Goal: Subscribe to service/newsletter

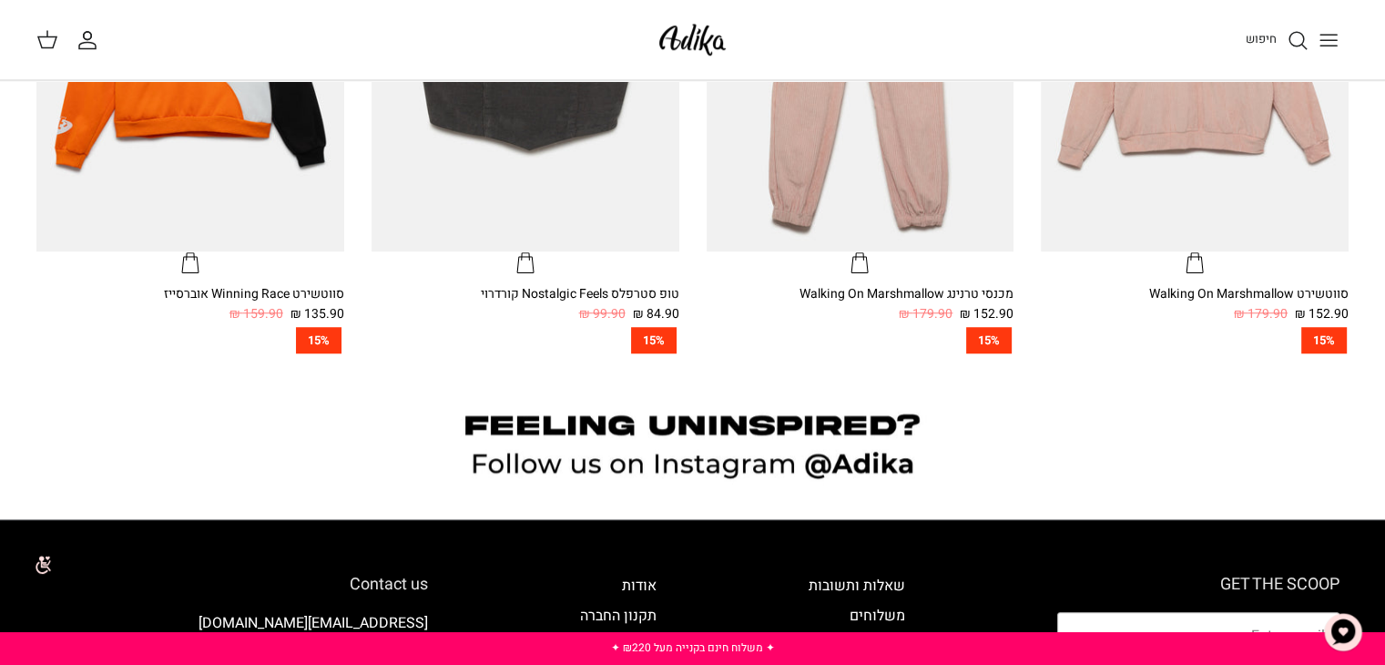
scroll to position [1730, 0]
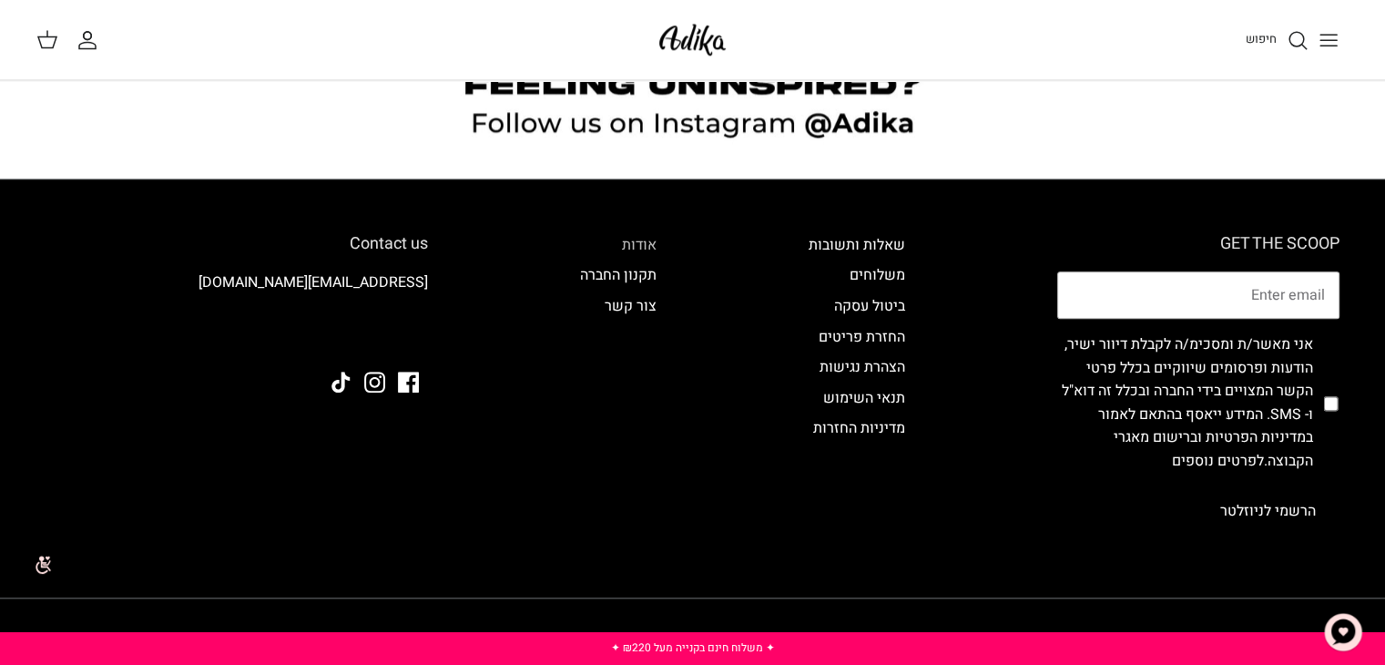
click at [637, 241] on link "אודות" at bounding box center [639, 245] width 35 height 22
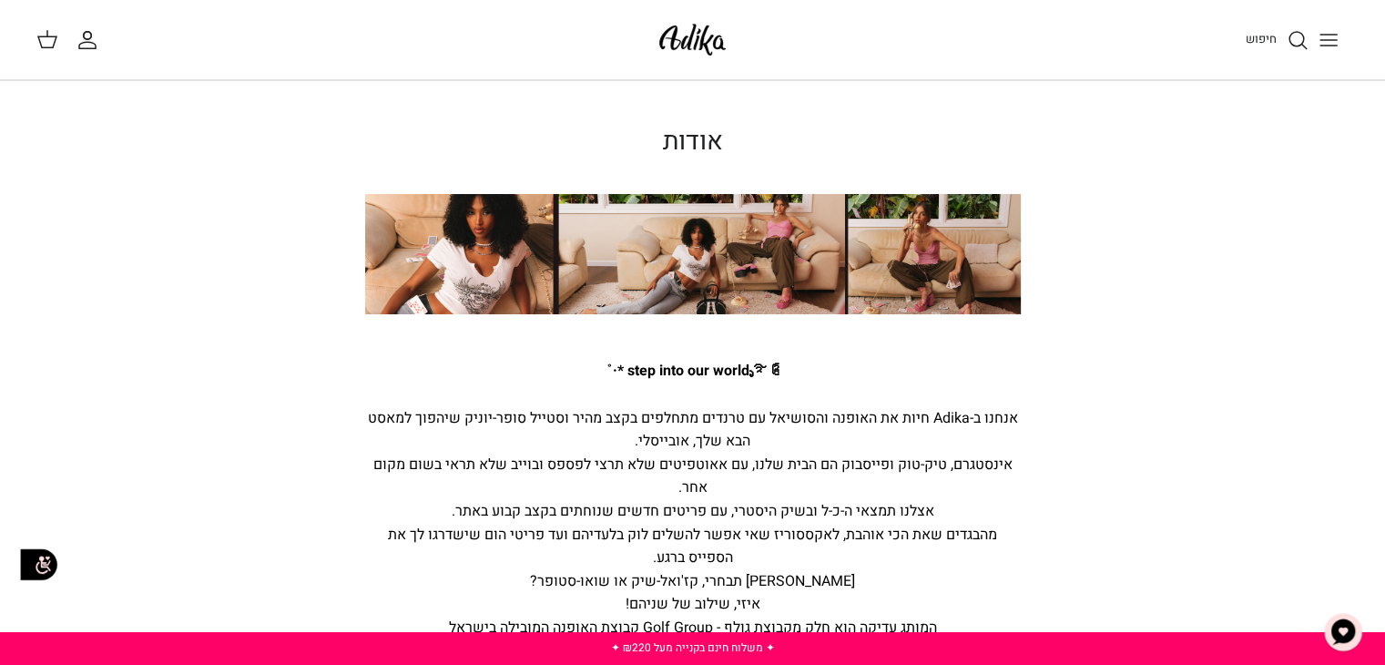
click at [936, 268] on img at bounding box center [693, 254] width 656 height 121
click at [698, 266] on img at bounding box center [693, 254] width 656 height 121
click at [1343, 39] on button "Toggle menu" at bounding box center [1329, 40] width 40 height 40
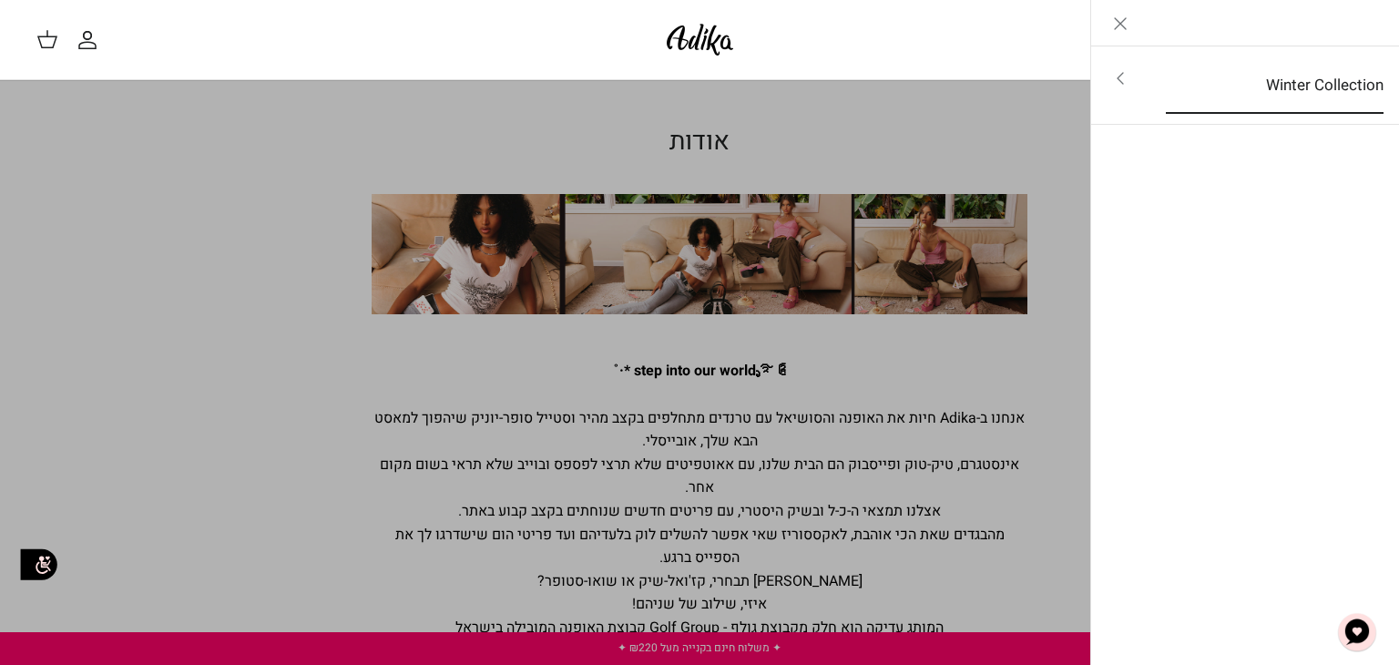
click at [1253, 99] on link "Winter Collection" at bounding box center [1274, 85] width 250 height 56
click at [1303, 74] on link "לכל הפריטים" at bounding box center [1245, 80] width 290 height 46
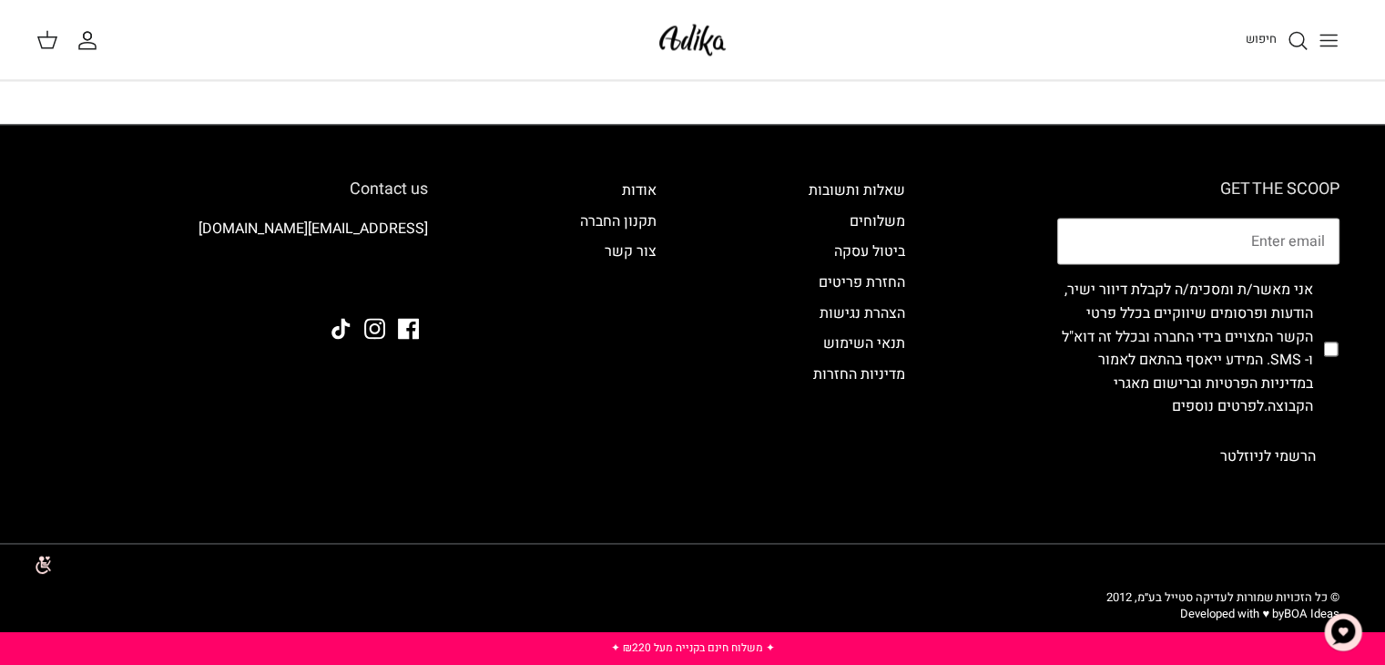
scroll to position [2694, 0]
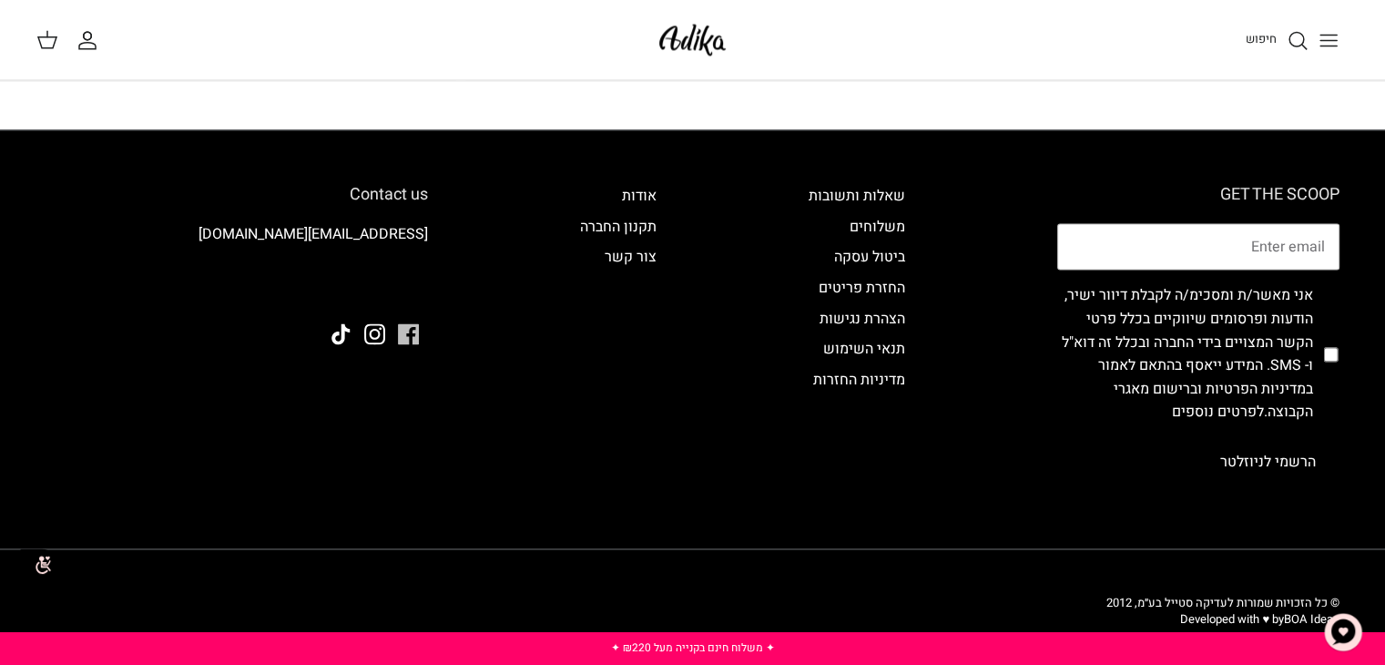
click at [405, 326] on icon "Facebook" at bounding box center [408, 333] width 21 height 21
click at [370, 335] on icon "Instagram" at bounding box center [374, 333] width 21 height 21
click at [345, 318] on div "Contact us adika-service@golfco.co.il Facebook Instagram" at bounding box center [236, 330] width 419 height 290
click at [335, 341] on icon "Tiktok" at bounding box center [340, 333] width 18 height 21
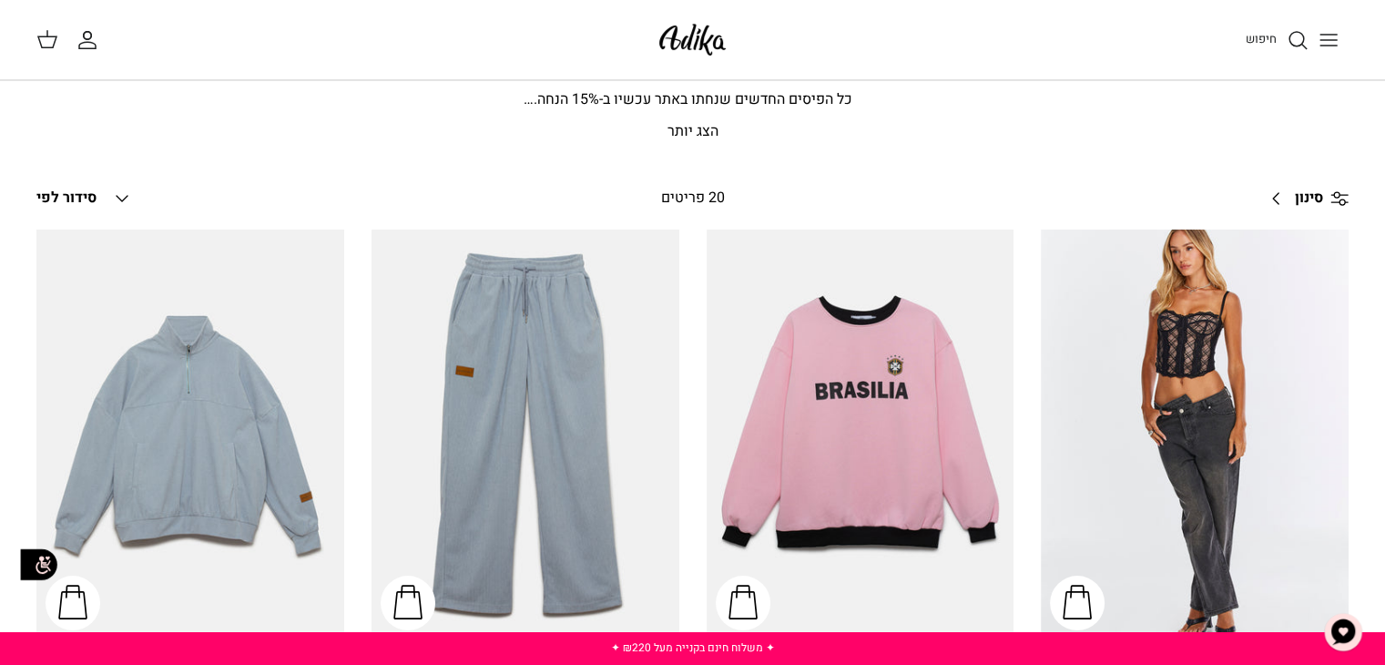
scroll to position [0, 0]
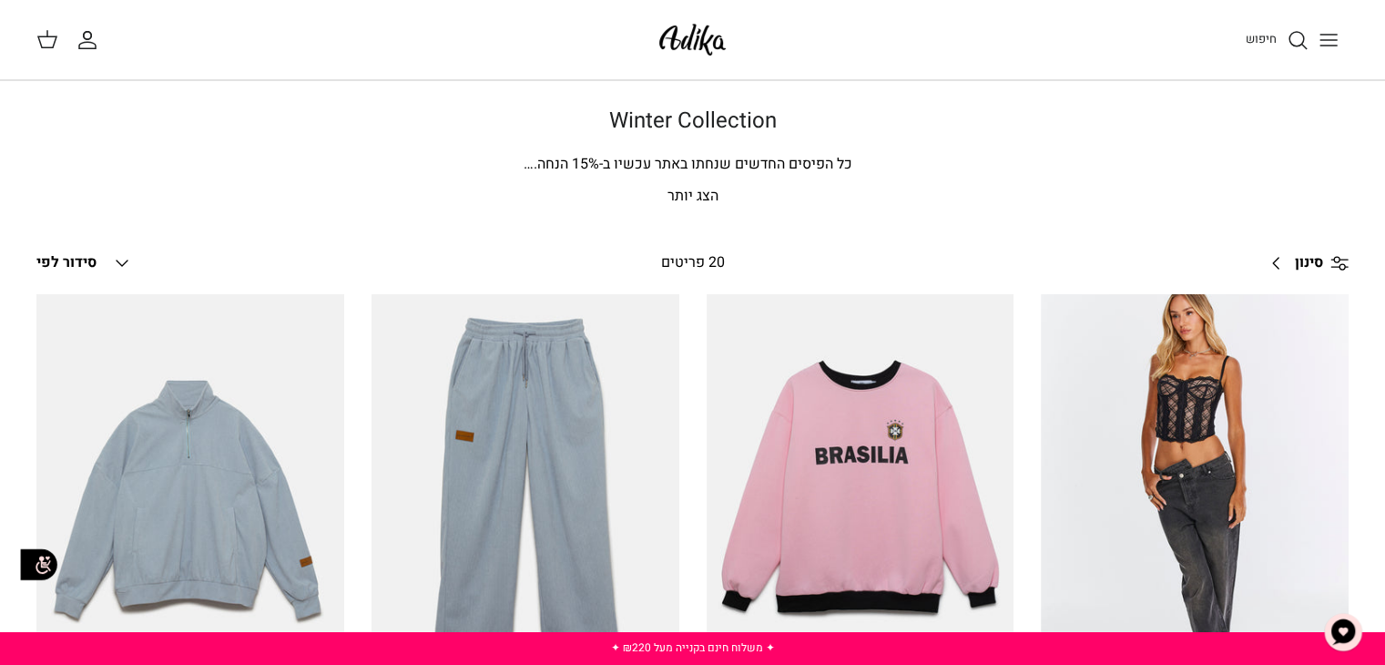
click at [356, 128] on h1 "Winter Collection" at bounding box center [693, 121] width 1275 height 26
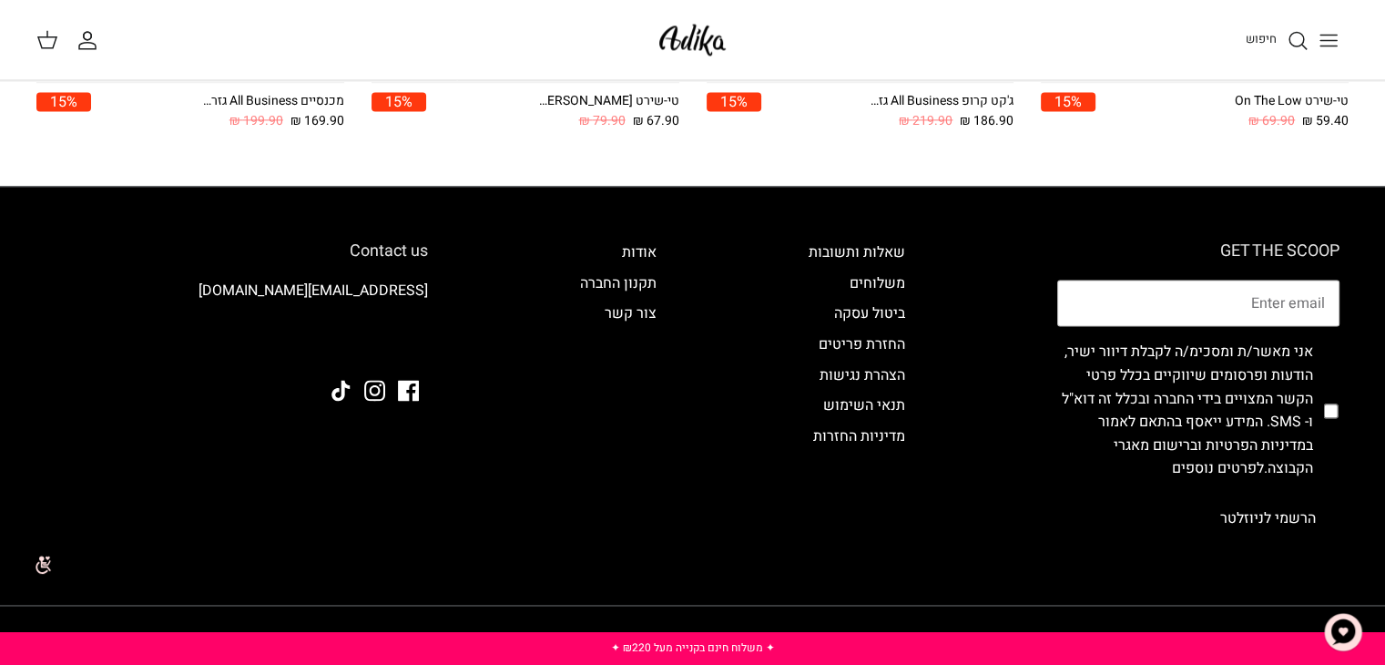
scroll to position [2712, 0]
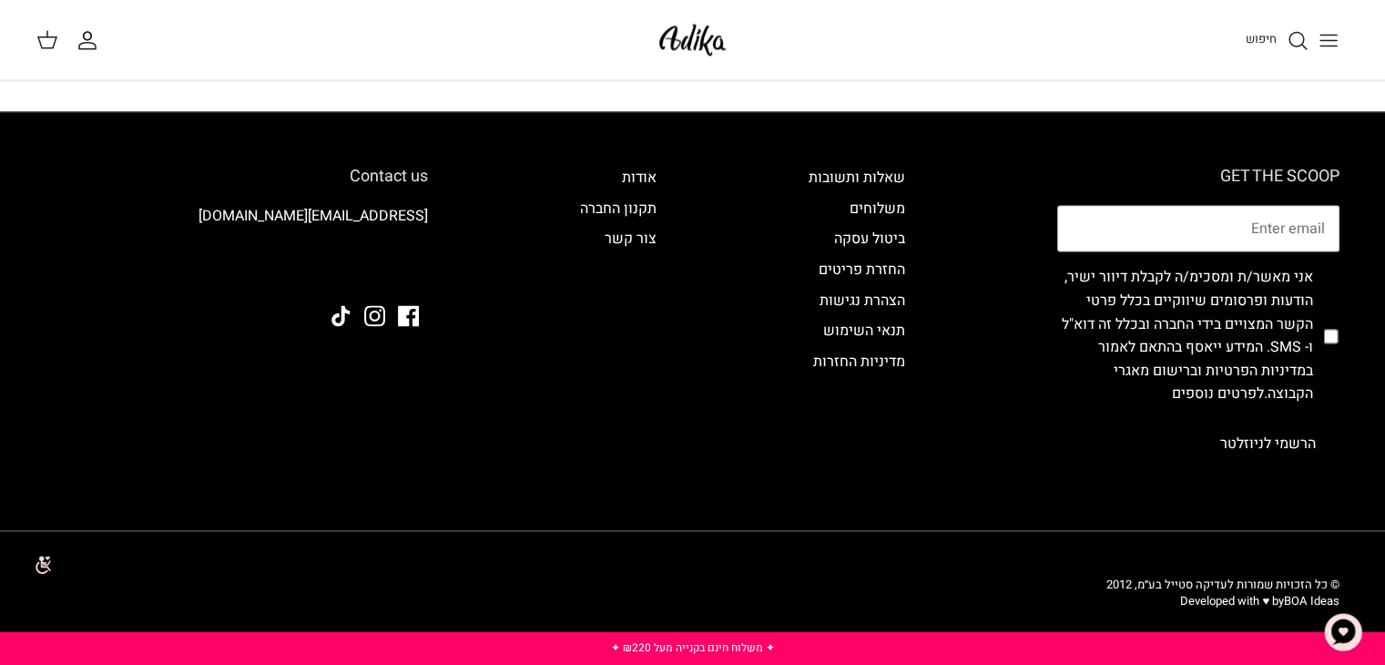
click at [197, 121] on div "GET THE SCOOP אני מאשר/ת ומסכימ/ה לקבלת דיוור ישיר, הודעות ופרסומים שיווקיים בכ…" at bounding box center [692, 343] width 1330 height 463
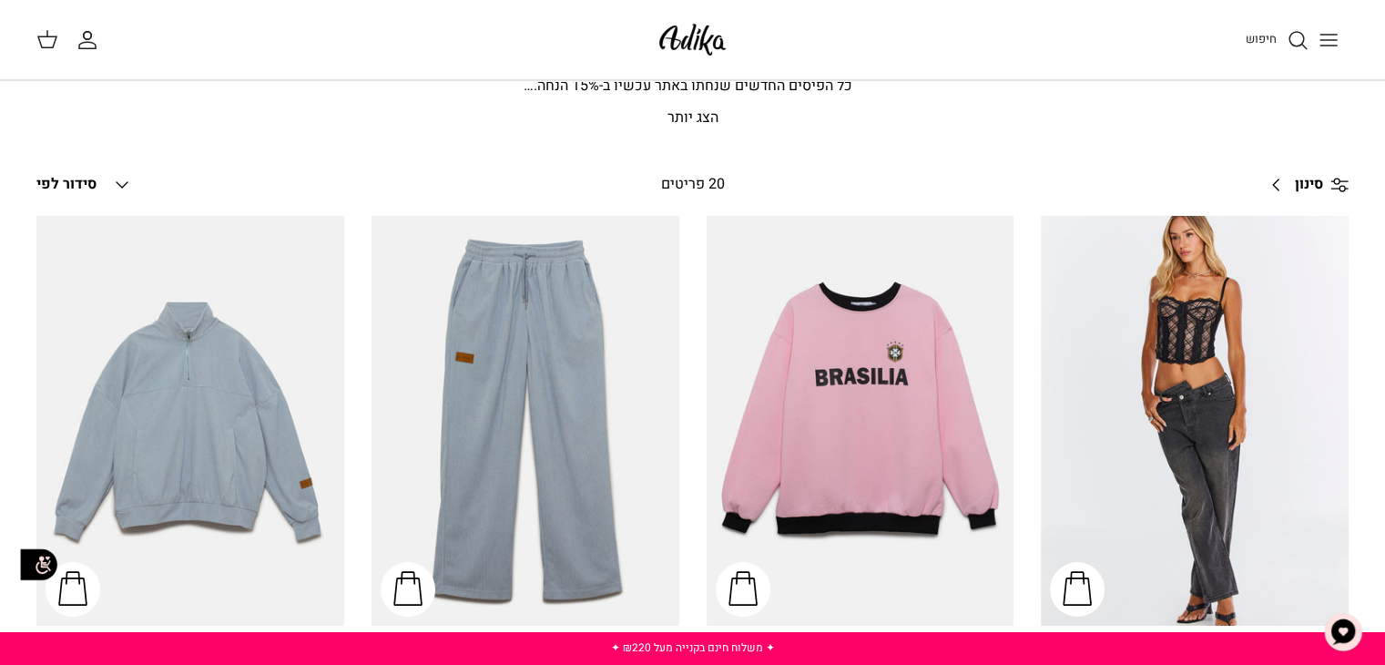
scroll to position [71, 0]
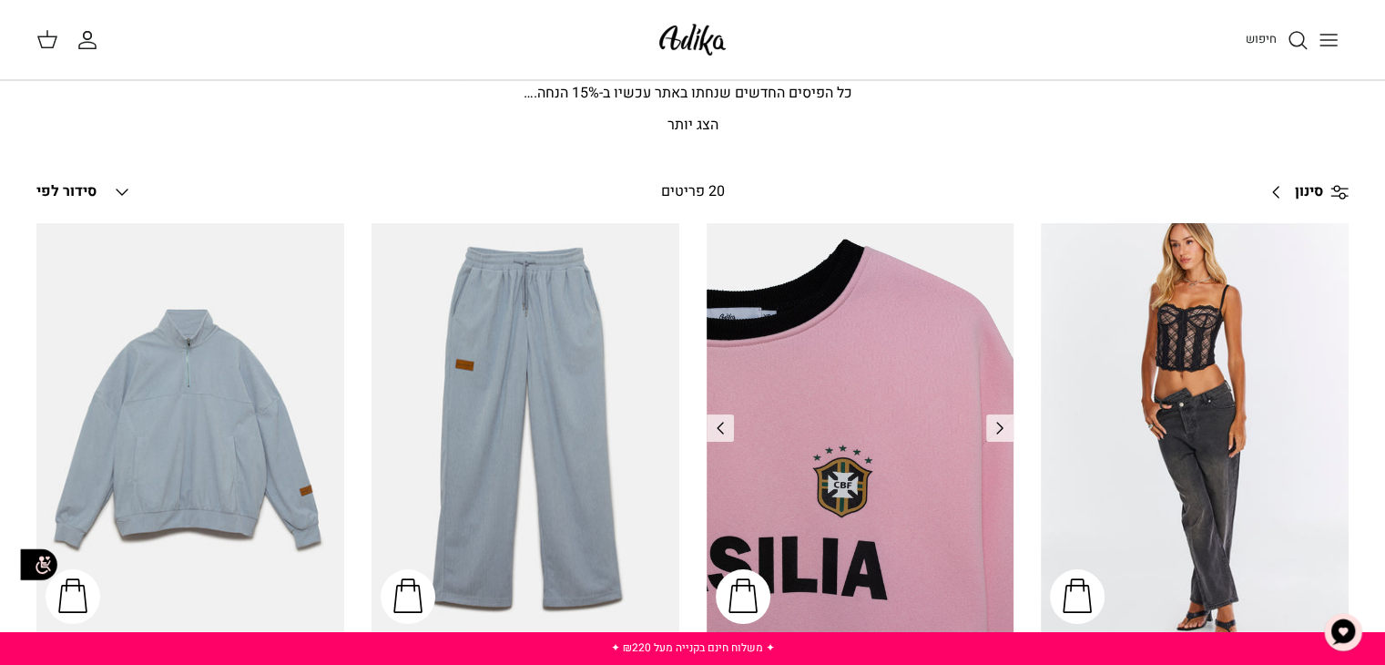
click at [928, 365] on img "סווטשירט Brazilian Kid" at bounding box center [861, 428] width 308 height 410
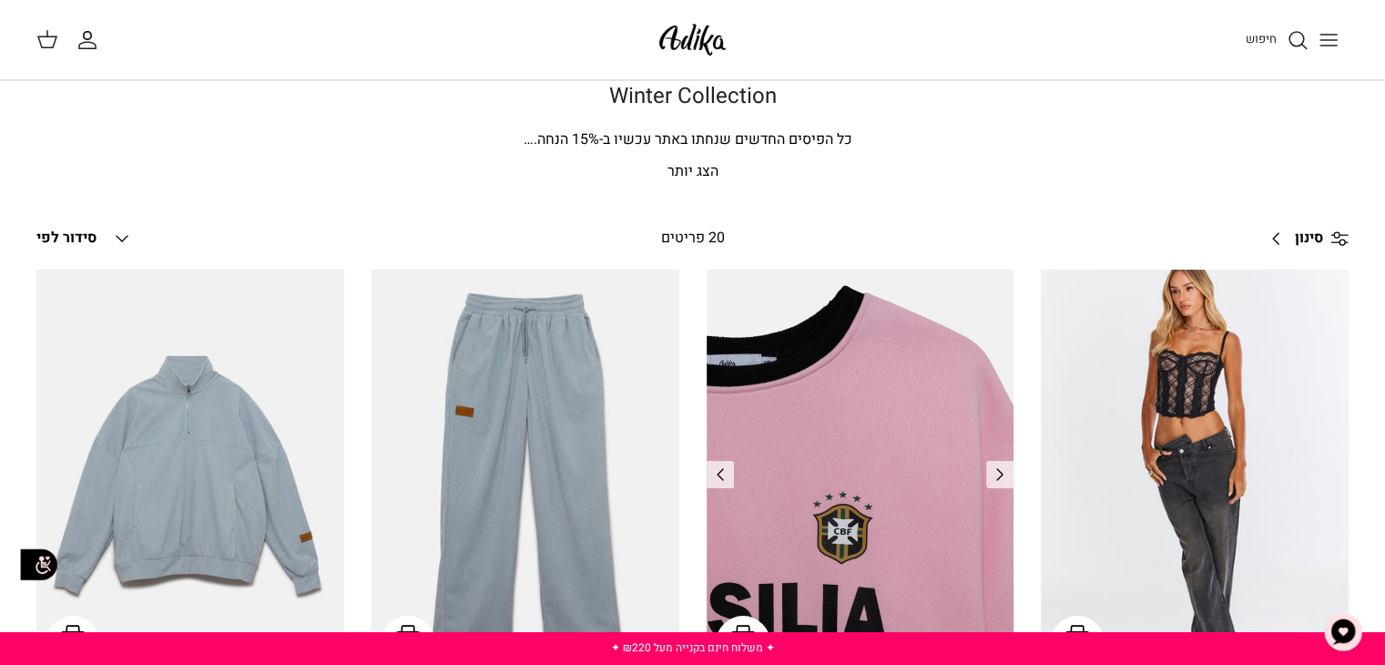
scroll to position [0, 0]
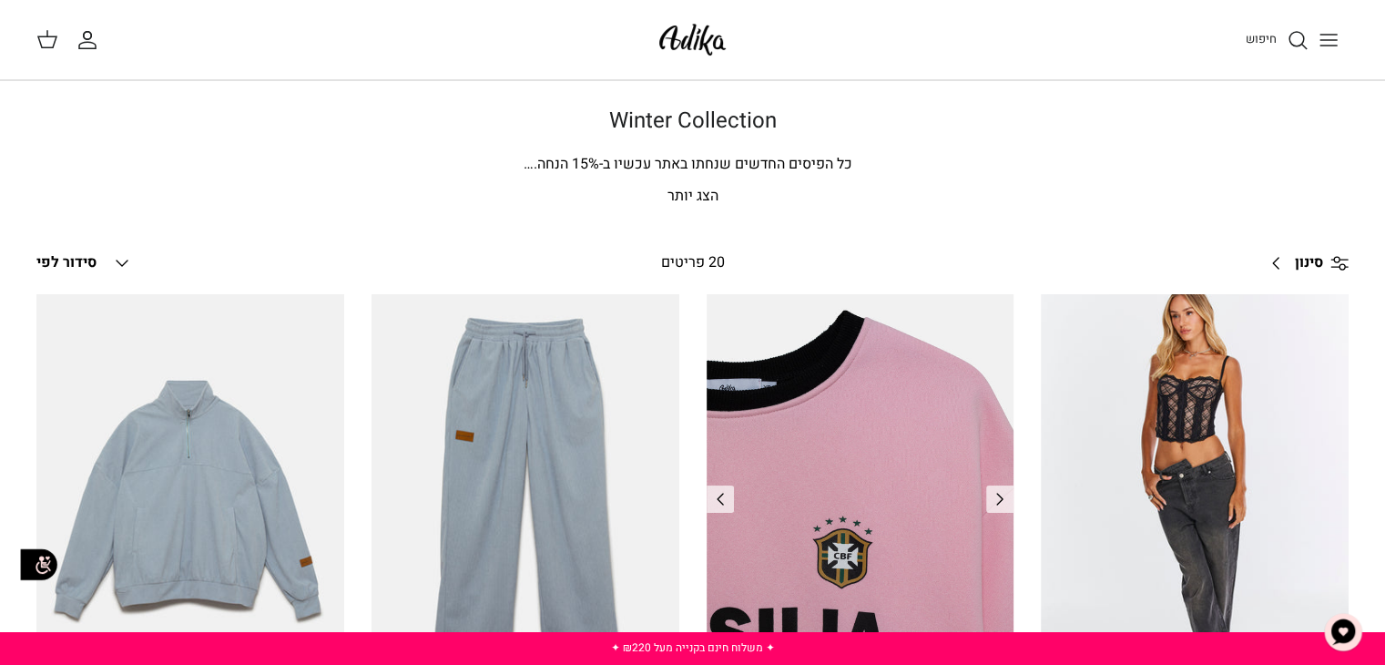
click at [845, 387] on img "סווטשירט Brazilian Kid" at bounding box center [861, 499] width 308 height 410
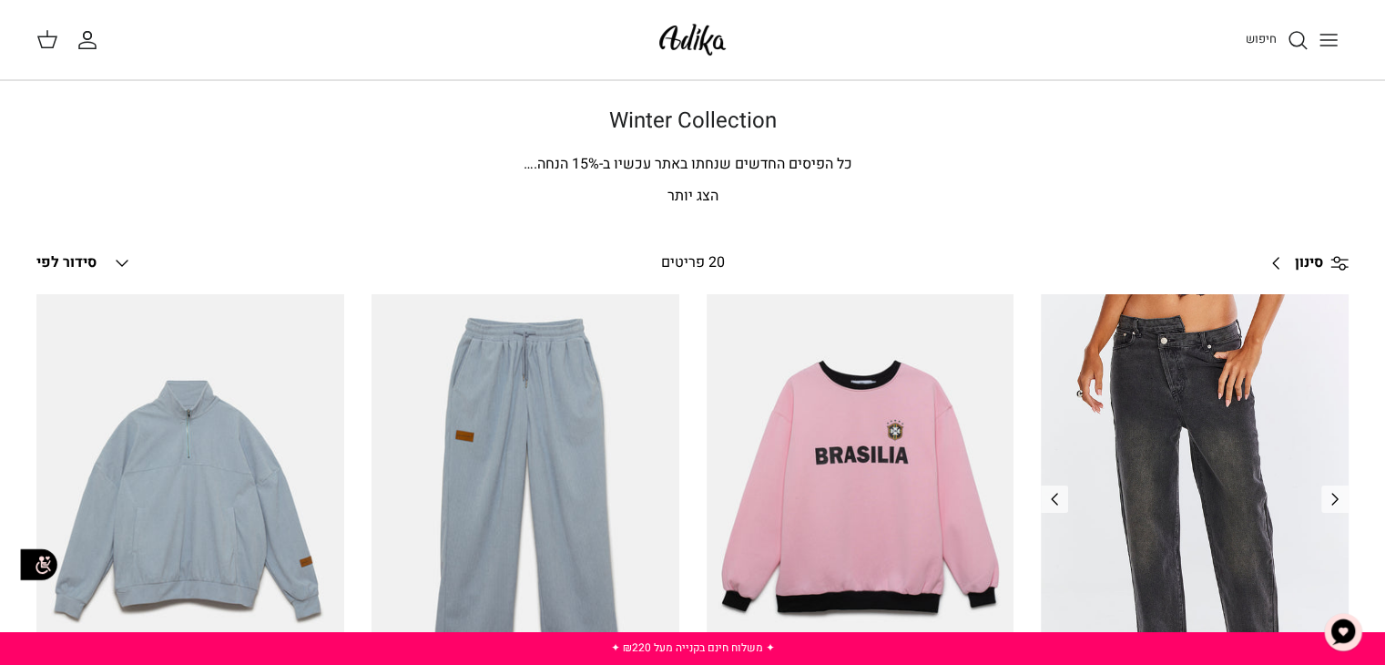
click at [1182, 349] on img "ג׳ינס All Or Nothing קריס-קרוס | BOYFRIEND" at bounding box center [1195, 499] width 308 height 410
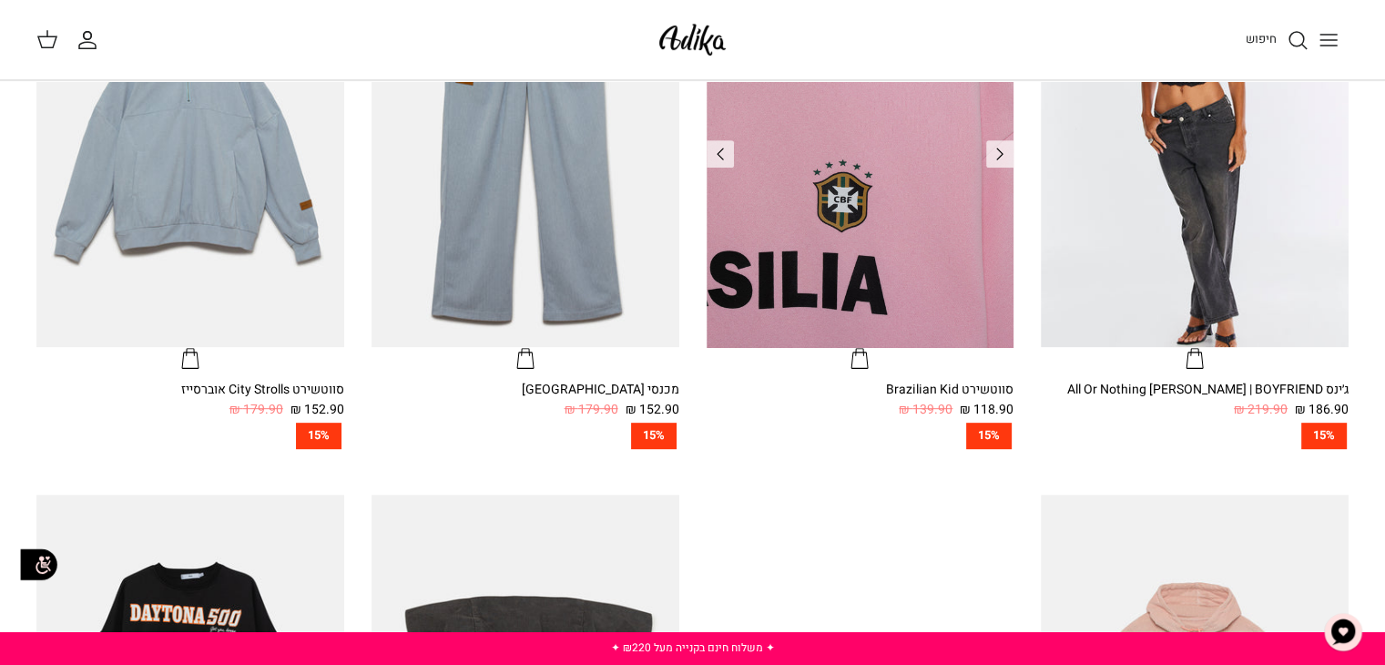
scroll to position [820, 0]
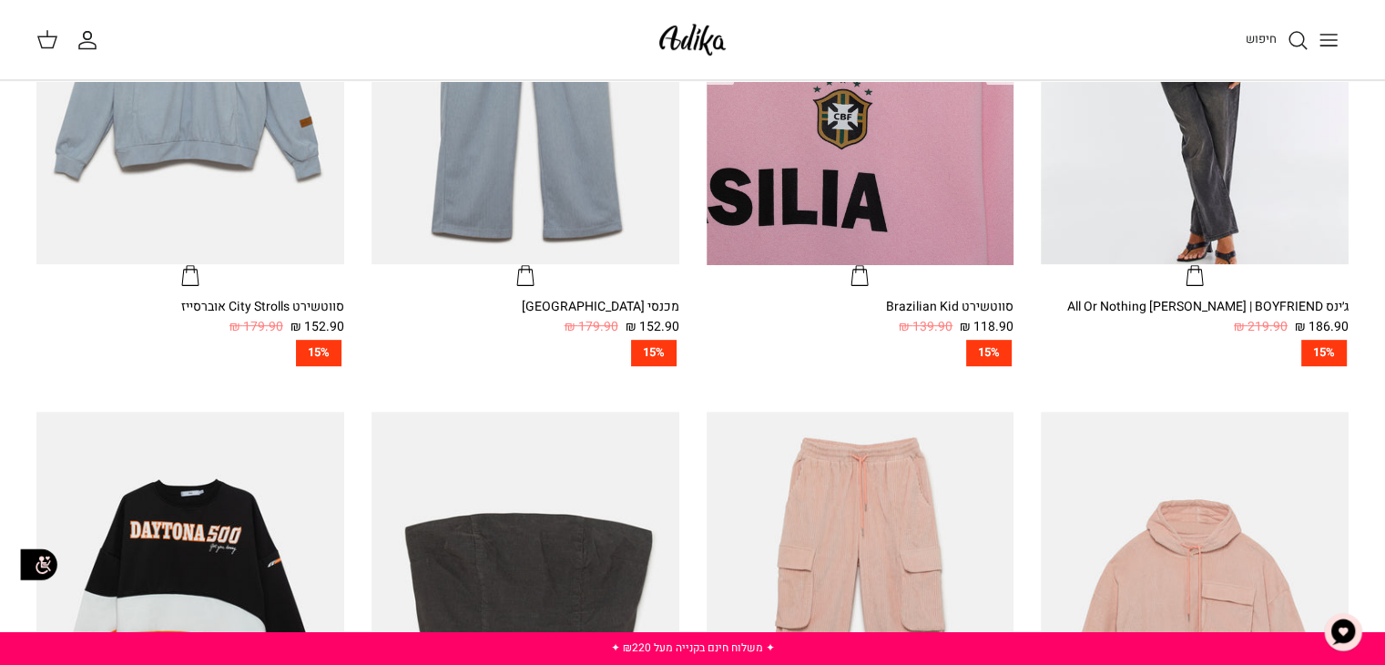
click at [881, 171] on img "סווטשירט Brazilian Kid" at bounding box center [861, 59] width 308 height 410
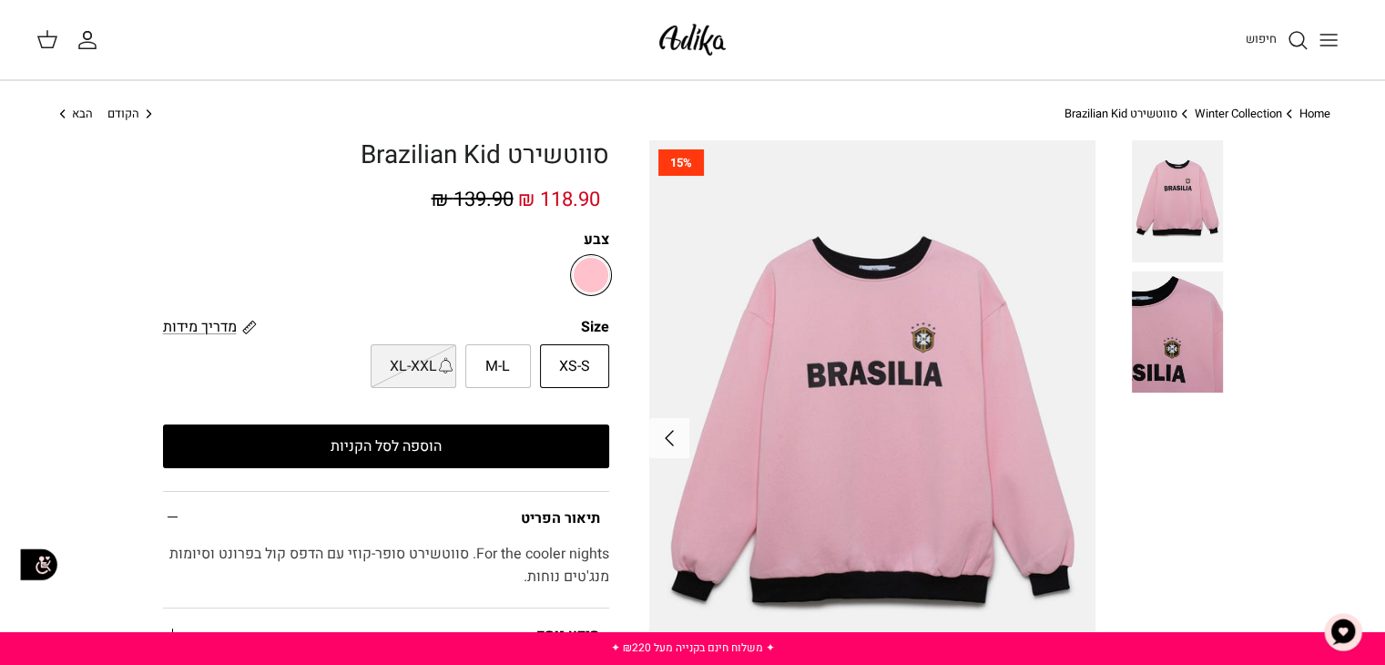
click at [1312, 40] on button "Toggle menu" at bounding box center [1329, 40] width 40 height 40
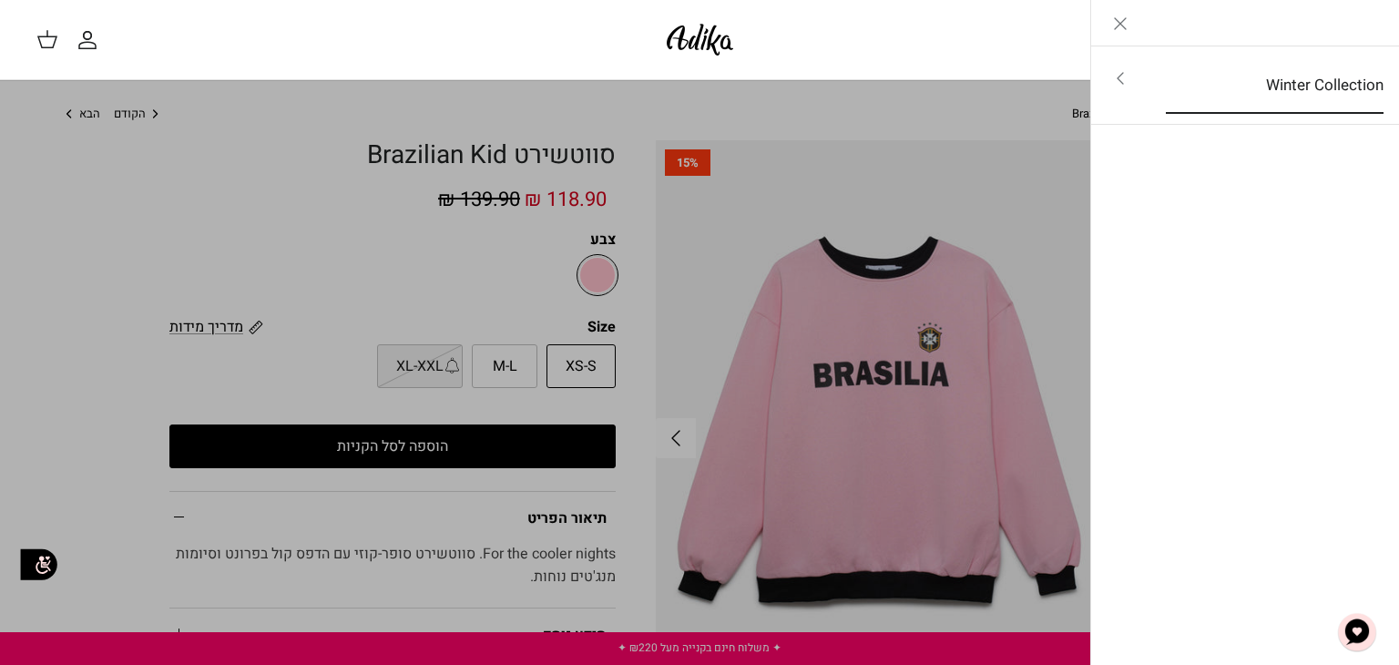
click at [1272, 70] on link "Winter Collection" at bounding box center [1274, 85] width 250 height 56
click at [1220, 65] on link "לכל הפריטים" at bounding box center [1245, 80] width 290 height 46
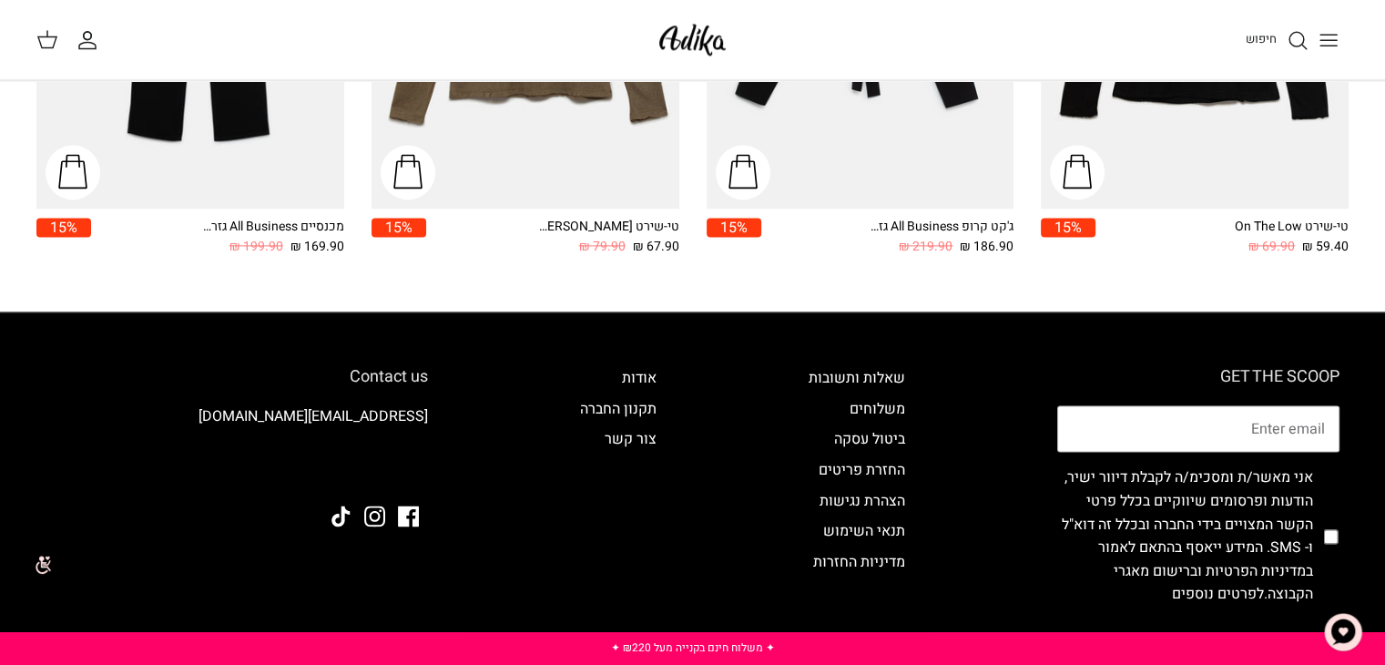
scroll to position [2712, 0]
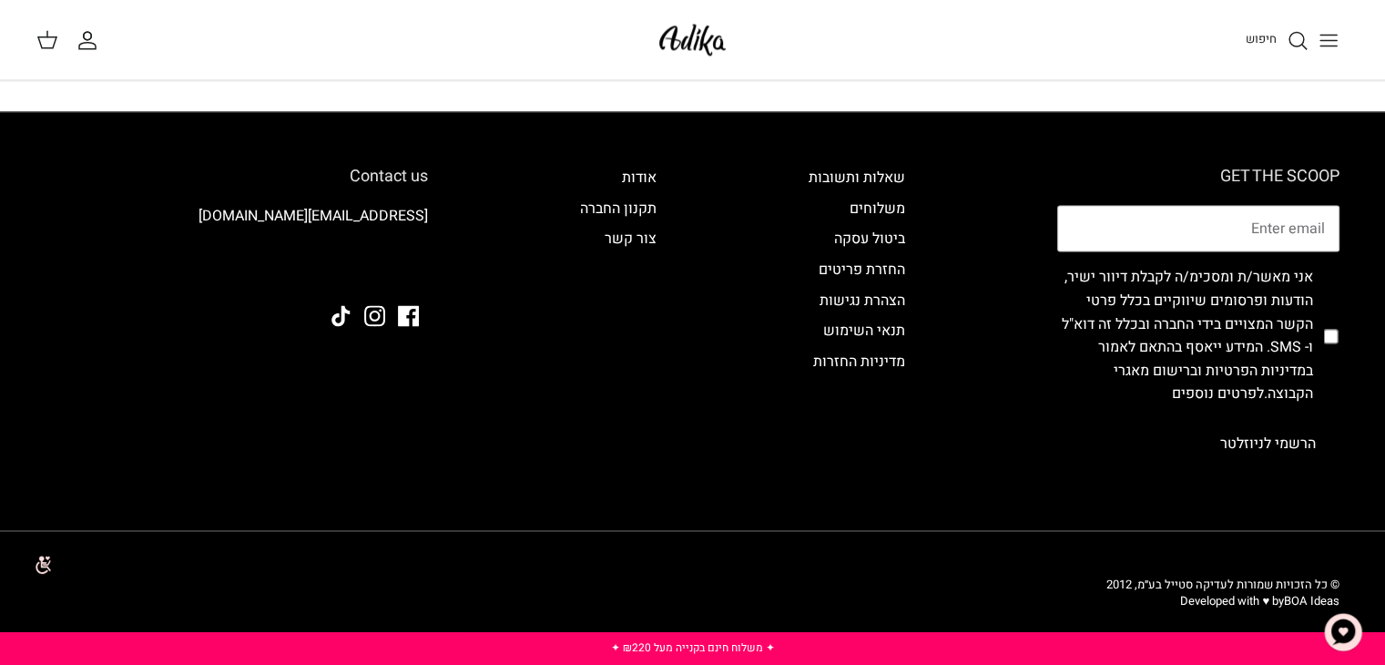
click at [1252, 436] on button "הרשמי לניוזלטר" at bounding box center [1268, 444] width 143 height 46
click at [1244, 327] on label "אני מאשר/ת ומסכימ/ה לקבלת דיוור ישיר, הודעות ופרסומים שיווקיים בכלל פרטי הקשר ה…" at bounding box center [1185, 336] width 256 height 140
click at [1228, 436] on button "הרשמי לניוזלטר" at bounding box center [1268, 444] width 143 height 46
click at [1193, 220] on input "Email" at bounding box center [1198, 228] width 282 height 47
click at [1195, 219] on input "Email" at bounding box center [1198, 228] width 282 height 47
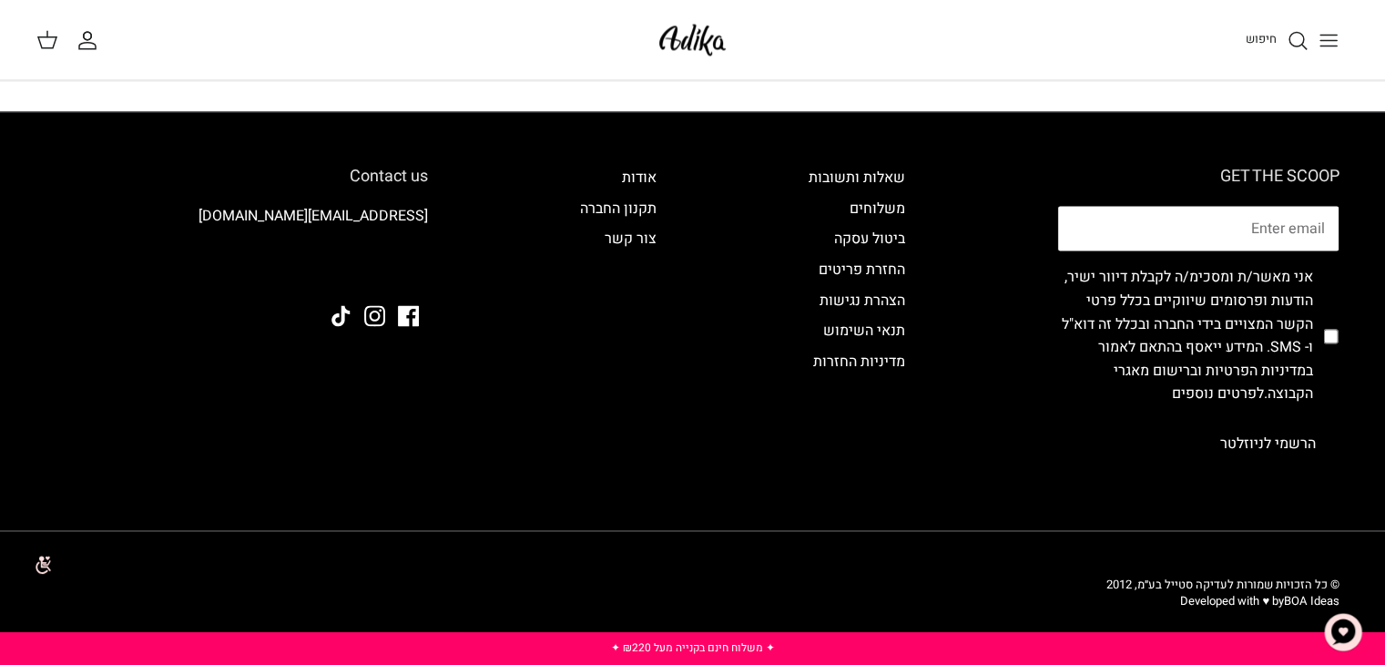
click at [1226, 219] on input "Email" at bounding box center [1198, 228] width 282 height 47
paste input "yhwntnmlkynswn@gmail.com"
type input "yhwntnmlkynswn@gmail.com"
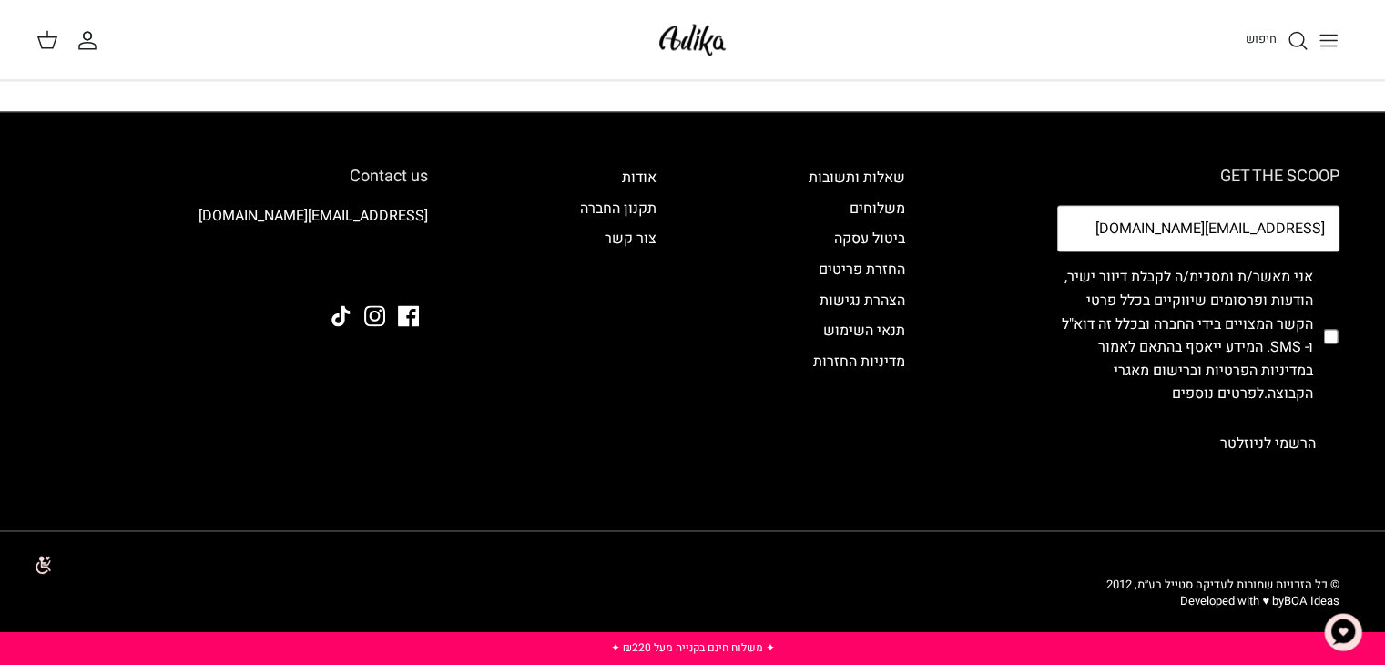
click at [1290, 452] on button "הרשמי לניוזלטר" at bounding box center [1268, 444] width 143 height 46
click at [1330, 334] on input "checkbox" at bounding box center [1330, 336] width 15 height 168
checkbox input "true"
click at [1291, 424] on button "הרשמי לניוזלטר" at bounding box center [1268, 444] width 143 height 46
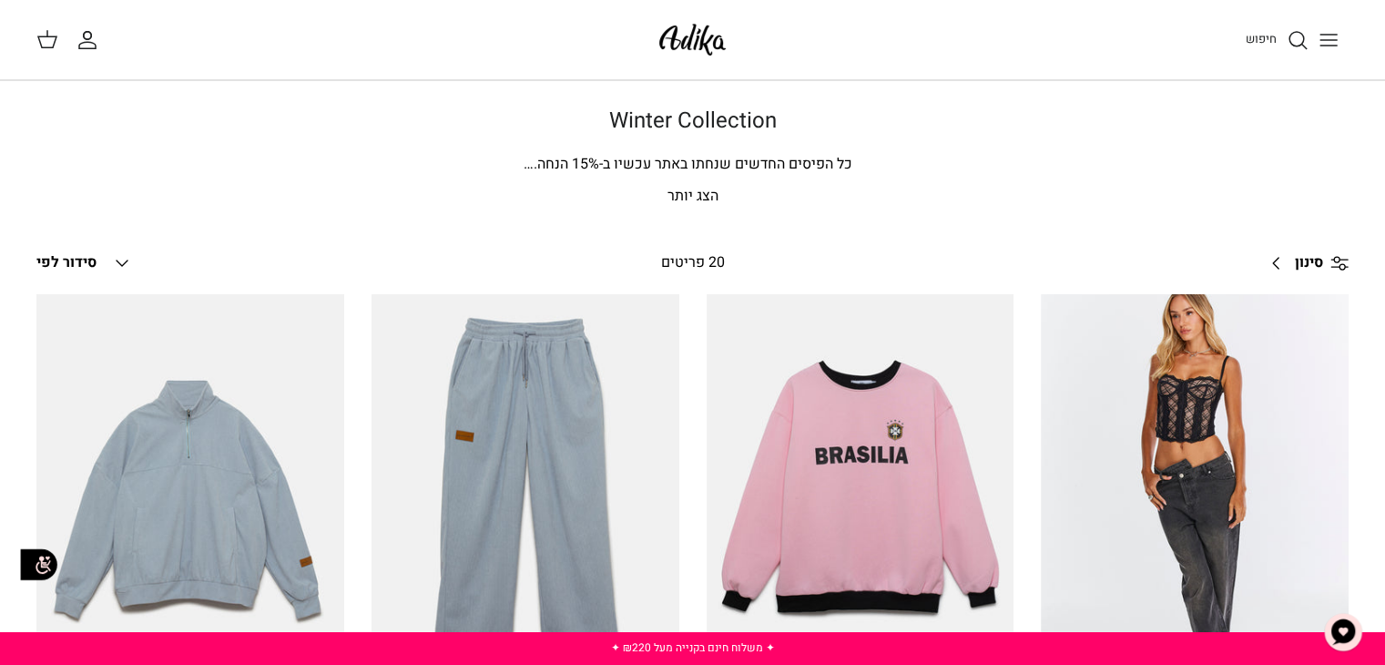
click at [1322, 37] on icon "Toggle menu" at bounding box center [1329, 40] width 22 height 22
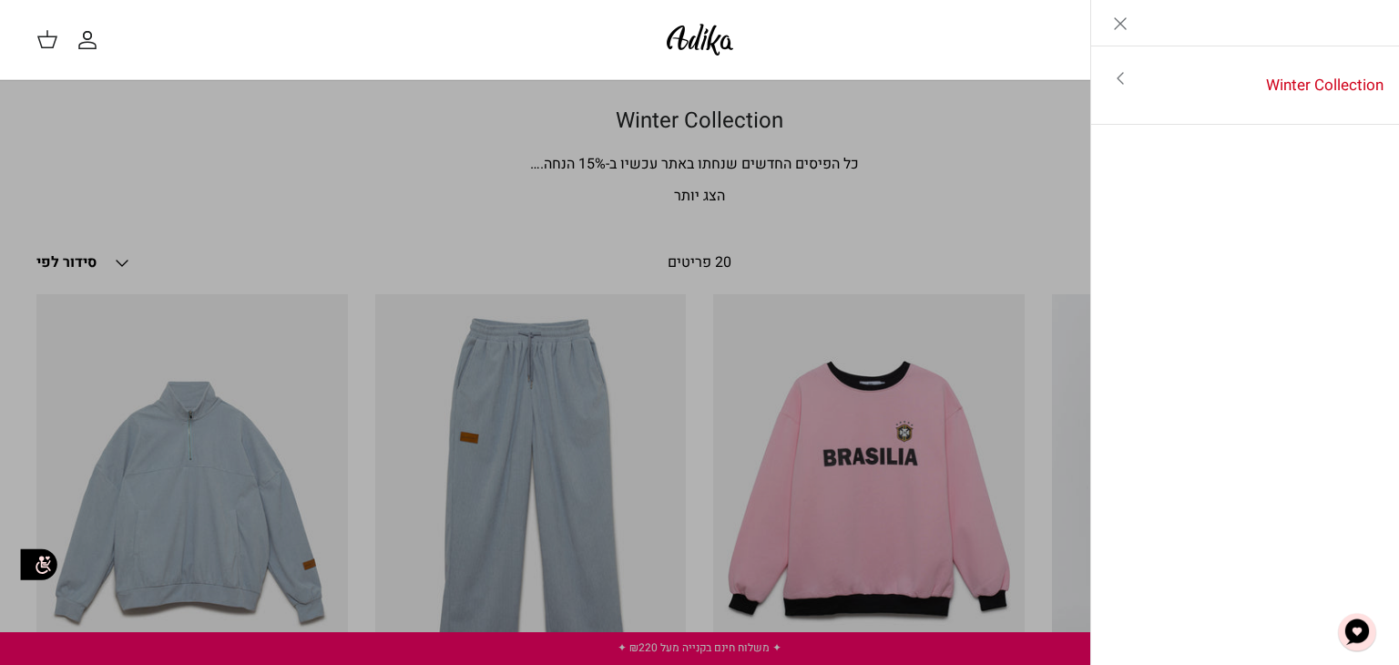
click at [1115, 74] on icon "Toggle menu" at bounding box center [1120, 78] width 22 height 22
click at [1151, 87] on link "לכל הפריטים" at bounding box center [1245, 80] width 290 height 46
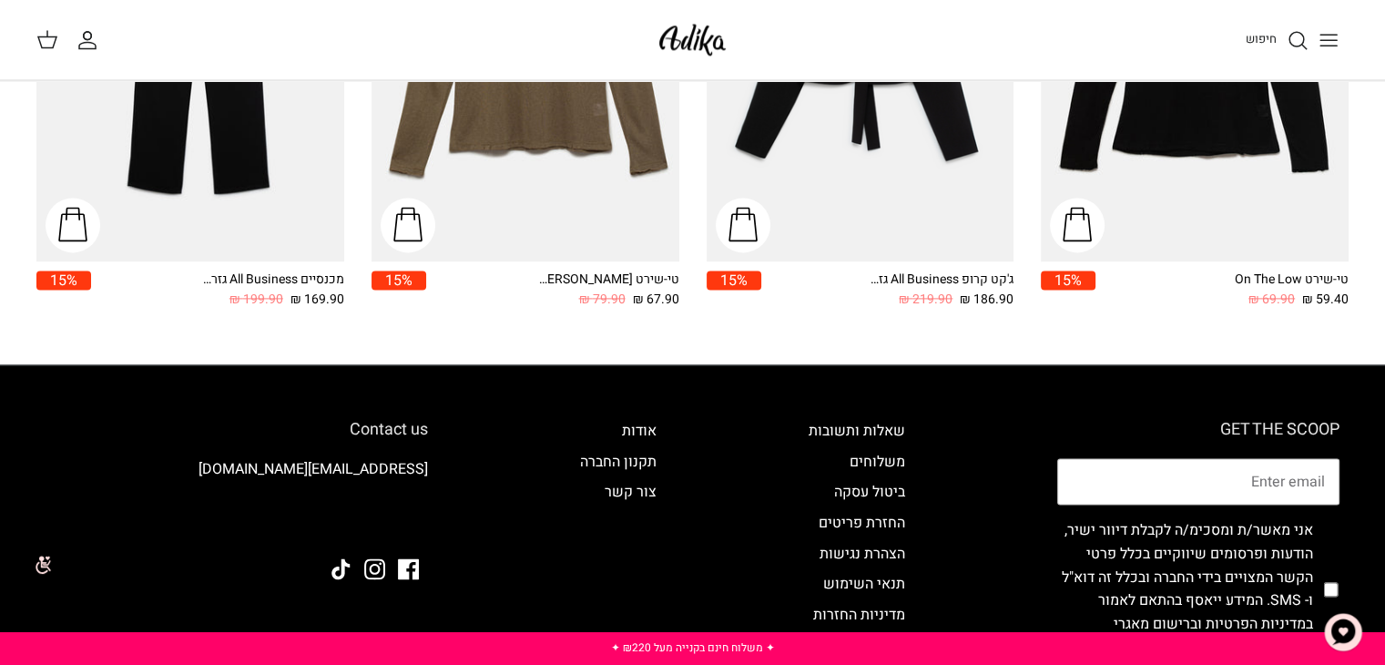
scroll to position [2712, 0]
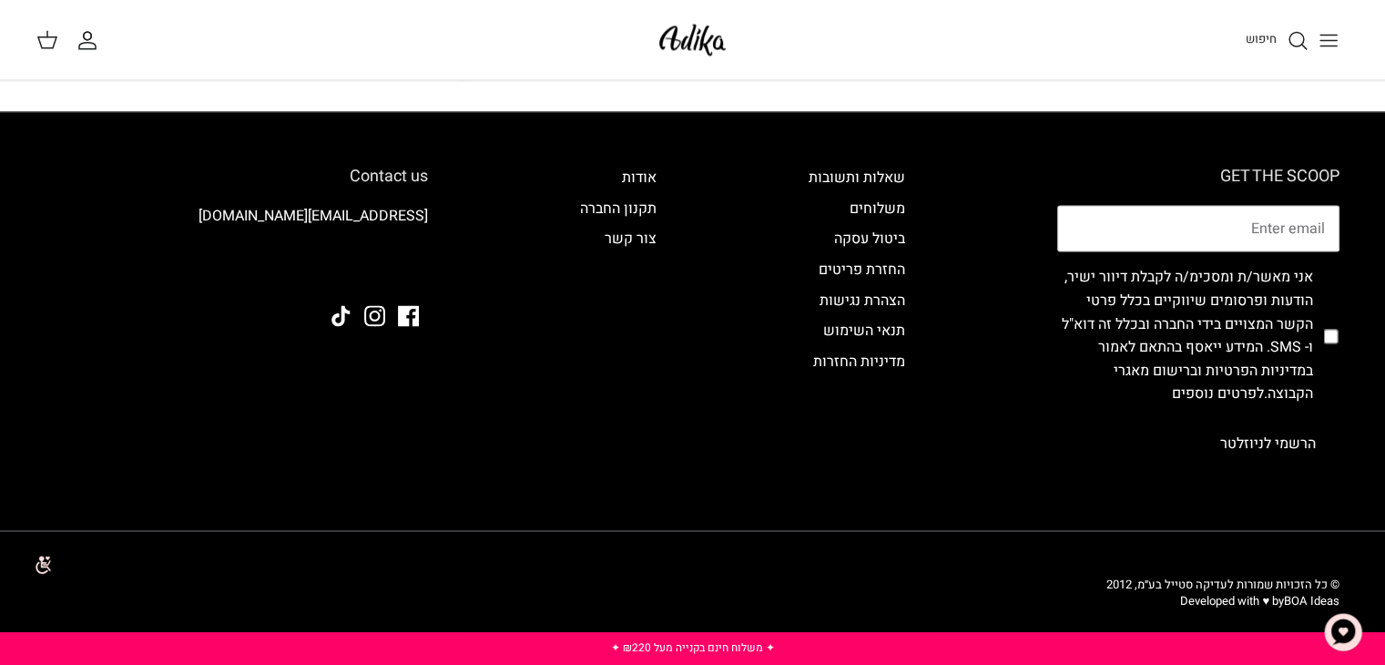
drag, startPoint x: 222, startPoint y: 245, endPoint x: 231, endPoint y: 230, distance: 17.2
click at [222, 245] on div "Contact us [EMAIL_ADDRESS][DOMAIN_NAME] Facebook Instagram" at bounding box center [236, 312] width 419 height 290
